Goal: Obtain resource: Download file/media

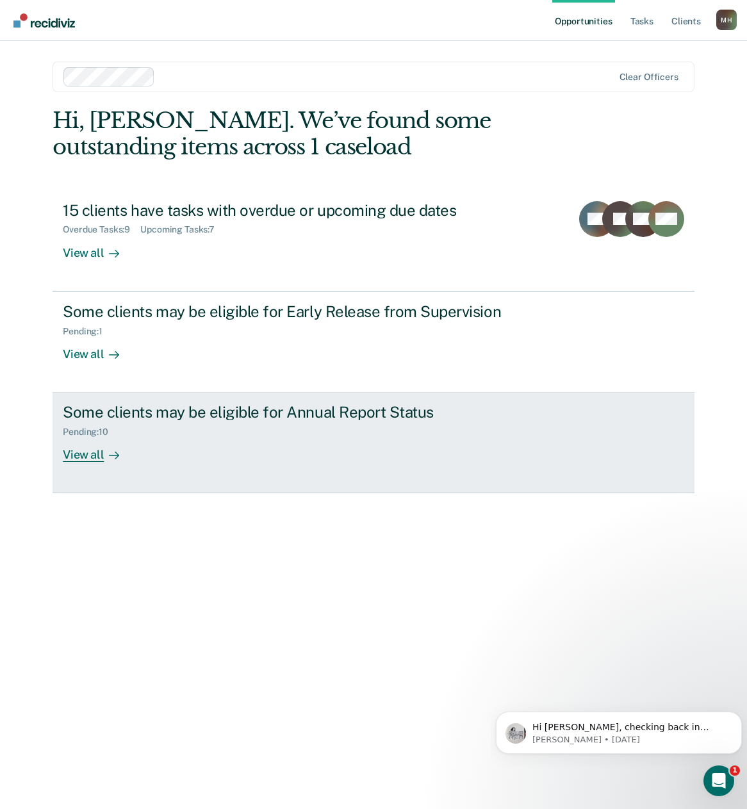
click at [83, 445] on div "View all" at bounding box center [99, 450] width 72 height 25
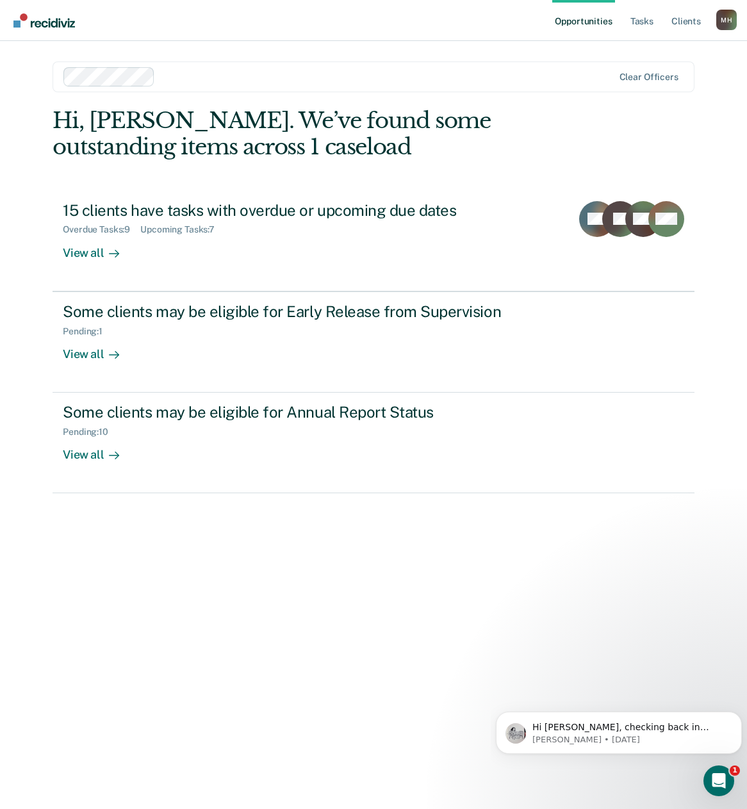
click at [83, 445] on div "Opportunities Tasks Client s [PERSON_NAME] [PERSON_NAME] Profile How it works L…" at bounding box center [373, 404] width 747 height 809
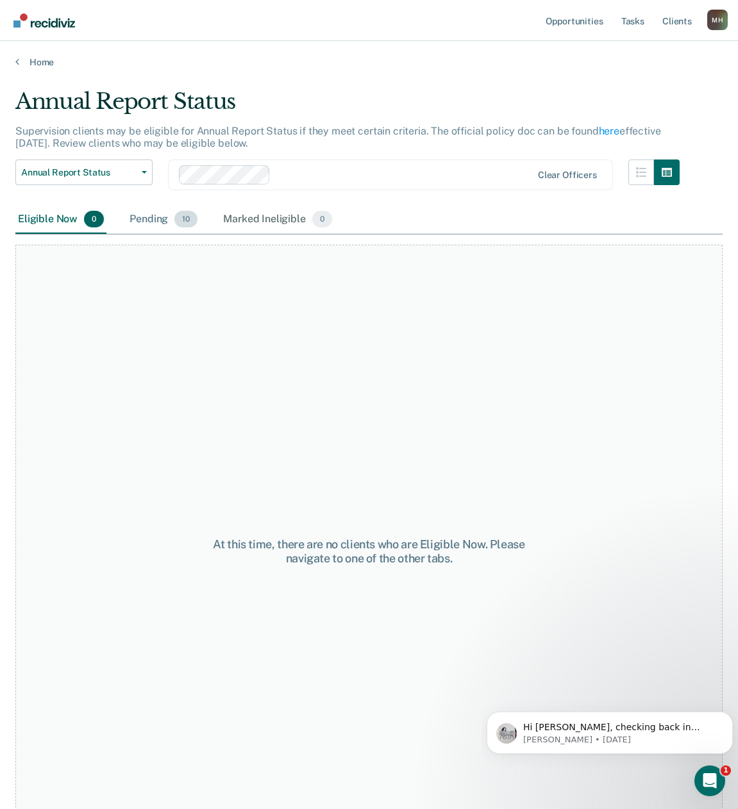
click at [135, 217] on div "Pending 10" at bounding box center [163, 220] width 73 height 28
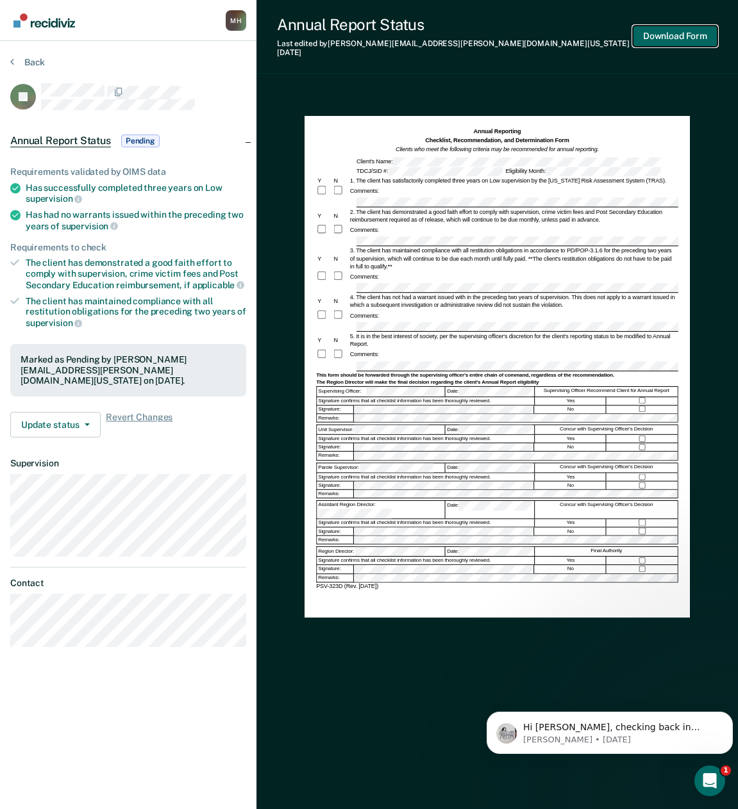
click at [656, 33] on button "Download Form" at bounding box center [674, 36] width 85 height 21
